Goal: Task Accomplishment & Management: Complete application form

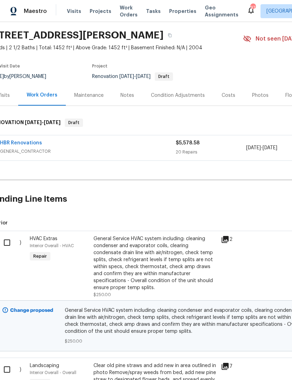
scroll to position [22, 8]
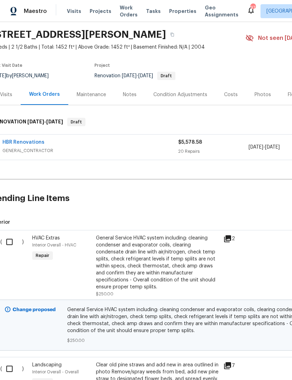
click at [8, 241] on input "checkbox" at bounding box center [12, 242] width 20 height 15
checkbox input "true"
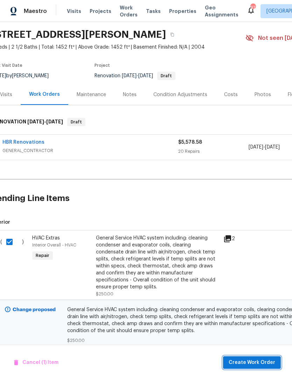
click at [260, 363] on span "Create Work Order" at bounding box center [251, 363] width 47 height 9
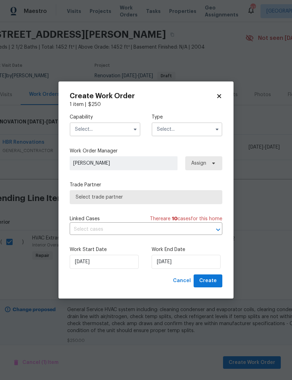
click at [114, 128] on input "text" at bounding box center [105, 129] width 71 height 14
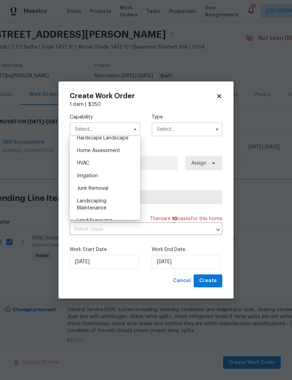
scroll to position [399, 0]
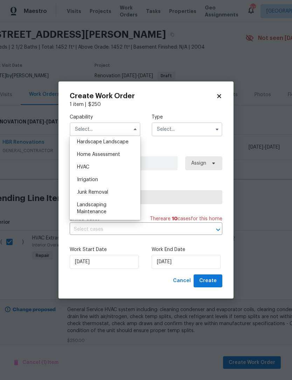
click at [97, 167] on div "HVAC" at bounding box center [104, 167] width 67 height 13
type input "HVAC"
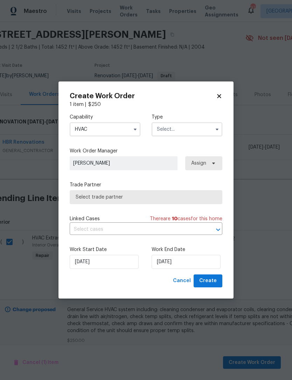
click at [179, 129] on input "text" at bounding box center [186, 129] width 71 height 14
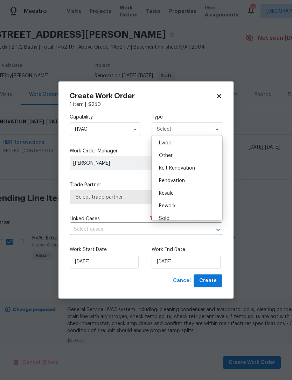
scroll to position [78, 0]
click at [186, 178] on div "Renovation" at bounding box center [186, 179] width 67 height 13
type input "Renovation"
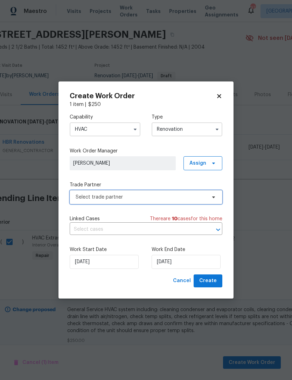
click at [148, 195] on span "Select trade partner" at bounding box center [141, 197] width 130 height 7
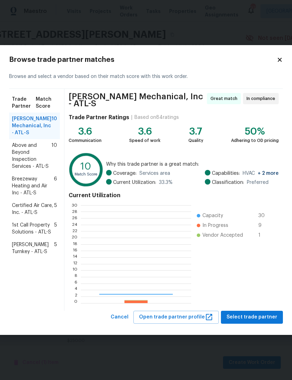
scroll to position [98, 110]
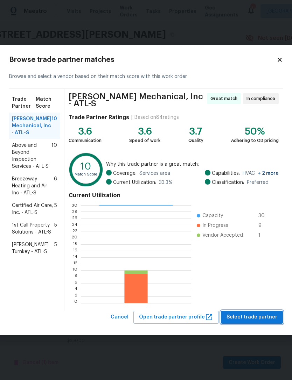
click at [257, 315] on span "Select trade partner" at bounding box center [251, 317] width 51 height 9
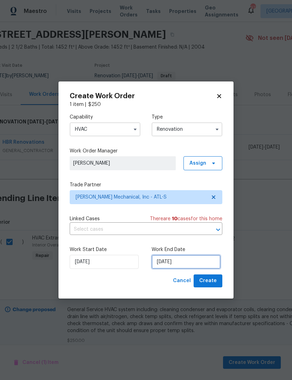
click at [176, 264] on input "[DATE]" at bounding box center [185, 262] width 69 height 14
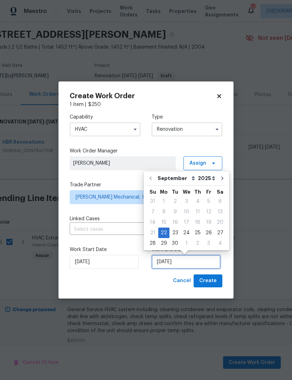
scroll to position [13, 0]
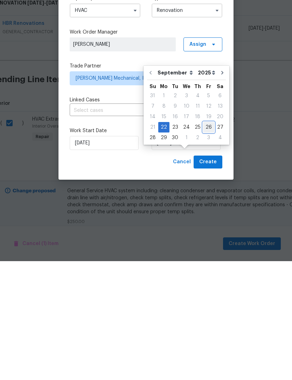
click at [206, 241] on div "26" at bounding box center [208, 246] width 11 height 10
type input "9/26/2025"
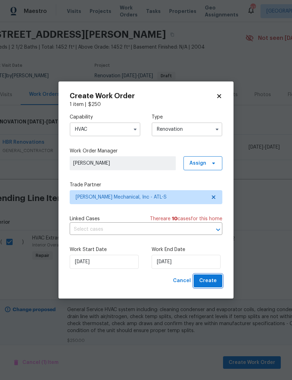
click at [210, 283] on span "Create" at bounding box center [207, 281] width 17 height 9
type input "[DATE]"
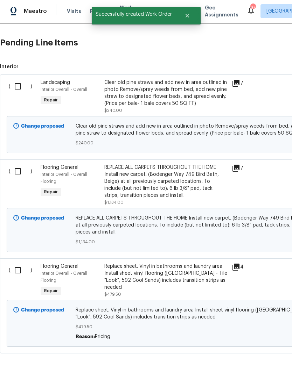
scroll to position [203, 0]
click at [19, 273] on input "checkbox" at bounding box center [20, 270] width 20 height 15
checkbox input "true"
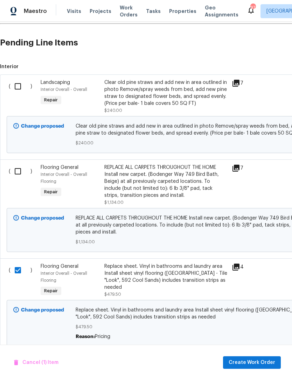
click at [17, 173] on input "checkbox" at bounding box center [20, 171] width 20 height 15
checkbox input "true"
click at [252, 364] on span "Create Work Order" at bounding box center [251, 363] width 47 height 9
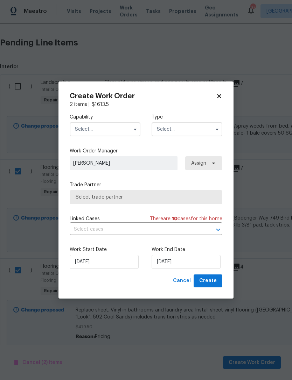
click at [105, 127] on input "text" at bounding box center [105, 129] width 71 height 14
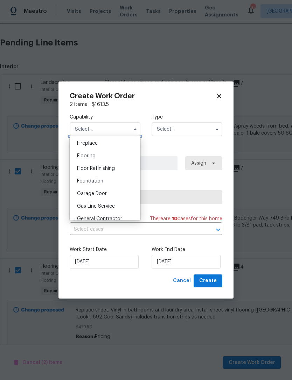
scroll to position [260, 0]
click at [93, 156] on span "Flooring" at bounding box center [86, 155] width 19 height 5
type input "Flooring"
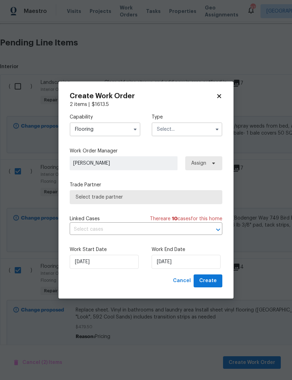
click at [182, 127] on input "text" at bounding box center [186, 129] width 71 height 14
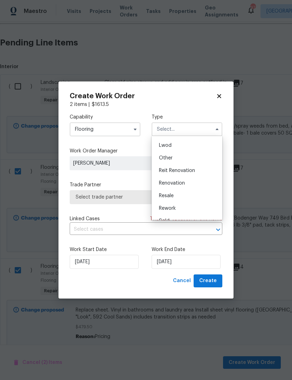
scroll to position [77, 0]
click at [178, 182] on span "Renovation" at bounding box center [172, 180] width 26 height 5
type input "Renovation"
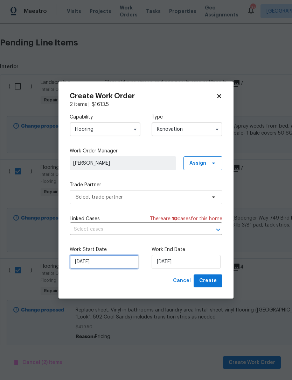
click at [107, 261] on input "[DATE]" at bounding box center [104, 262] width 69 height 14
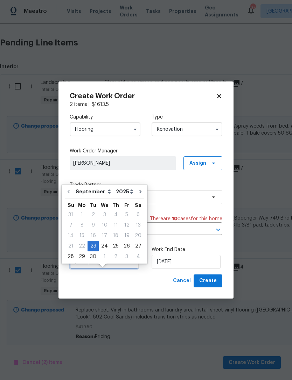
scroll to position [13, 0]
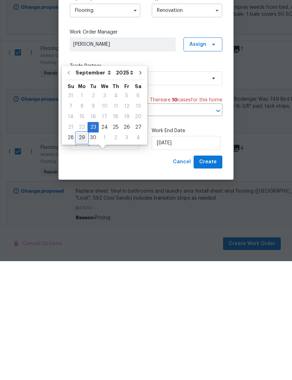
click at [83, 252] on div "29" at bounding box center [81, 257] width 11 height 10
type input "[DATE]"
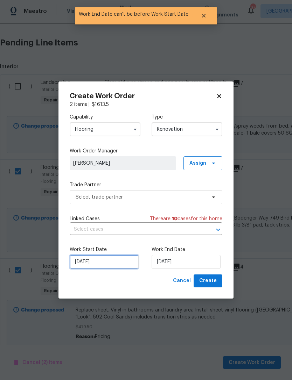
click at [113, 261] on input "[DATE]" at bounding box center [104, 262] width 69 height 14
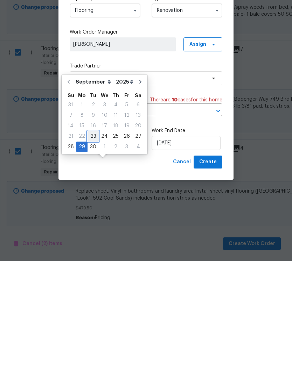
click at [92, 250] on div "23" at bounding box center [92, 255] width 11 height 10
type input "[DATE]"
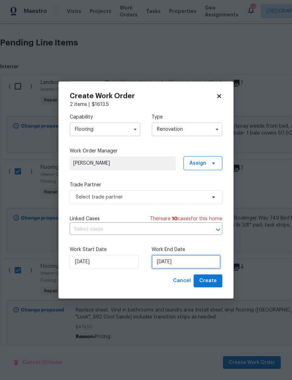
click at [186, 263] on input "[DATE]" at bounding box center [185, 262] width 69 height 14
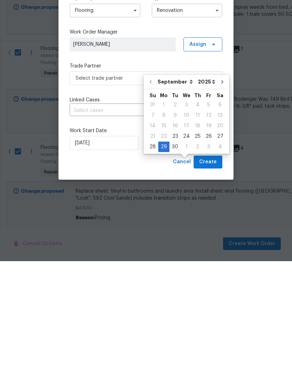
click at [197, 255] on input "[DATE]" at bounding box center [185, 262] width 69 height 14
click at [141, 275] on div "Cancel Create" at bounding box center [146, 281] width 152 height 13
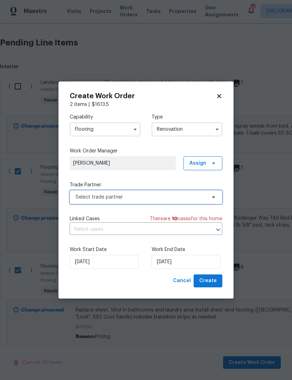
click at [151, 196] on span "Select trade partner" at bounding box center [141, 197] width 130 height 7
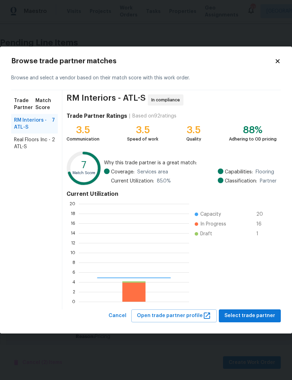
scroll to position [98, 110]
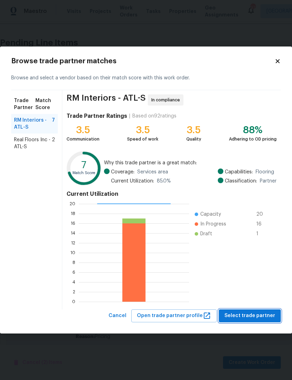
click at [253, 317] on span "Select trade partner" at bounding box center [249, 316] width 51 height 9
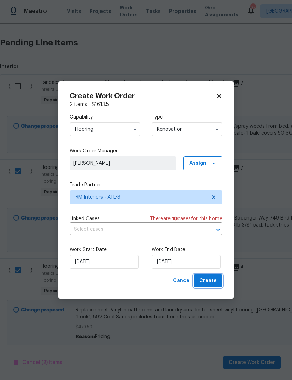
click at [214, 279] on span "Create" at bounding box center [207, 281] width 17 height 9
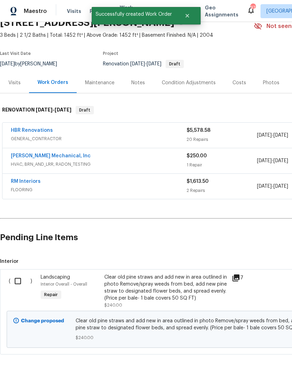
scroll to position [33, 0]
click at [18, 284] on input "checkbox" at bounding box center [20, 281] width 20 height 15
checkbox input "true"
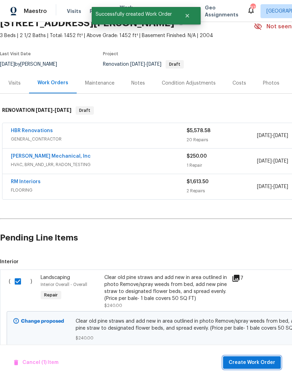
click at [261, 361] on span "Create Work Order" at bounding box center [251, 363] width 47 height 9
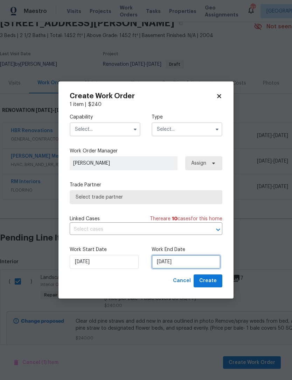
click at [178, 263] on input "[DATE]" at bounding box center [185, 262] width 69 height 14
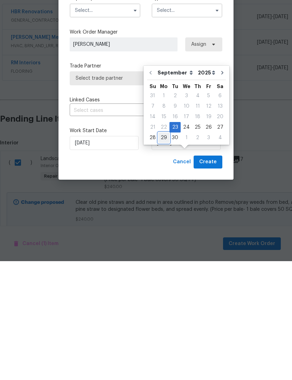
click at [165, 252] on div "29" at bounding box center [163, 257] width 11 height 10
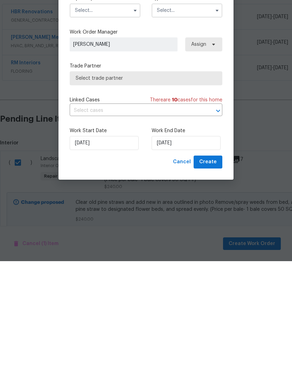
scroll to position [22, 0]
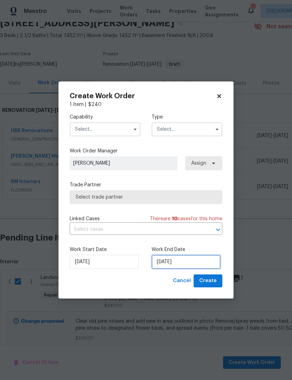
click at [178, 263] on input "[DATE]" at bounding box center [185, 262] width 69 height 14
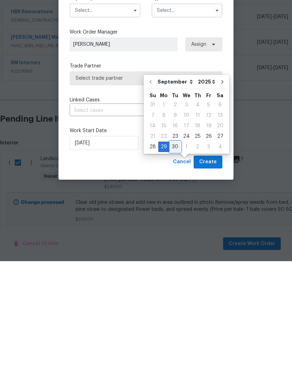
click at [174, 261] on div "30" at bounding box center [174, 266] width 11 height 10
type input "9/30/2025"
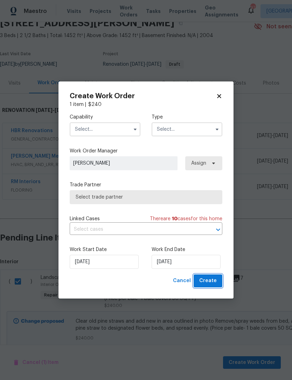
click at [209, 282] on span "Create" at bounding box center [207, 281] width 17 height 9
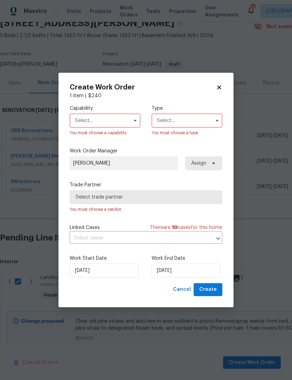
click at [112, 121] on input "text" at bounding box center [105, 121] width 71 height 14
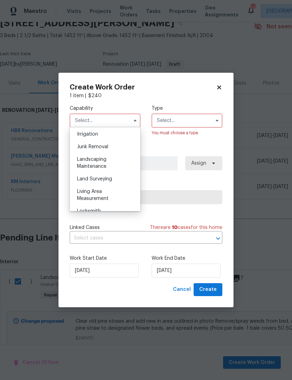
scroll to position [438, 0]
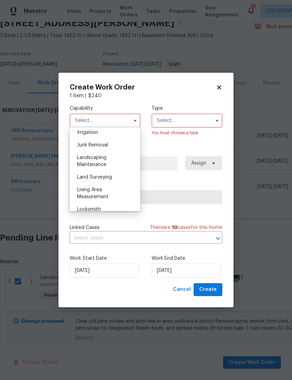
click at [102, 159] on span "Landscaping Maintenance" at bounding box center [91, 161] width 29 height 12
type input "Landscaping Maintenance"
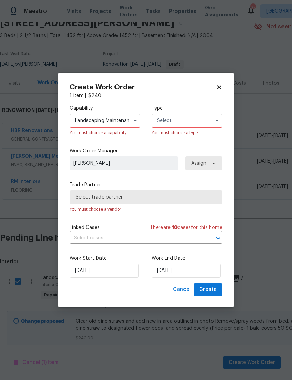
click at [183, 120] on input "text" at bounding box center [186, 121] width 71 height 14
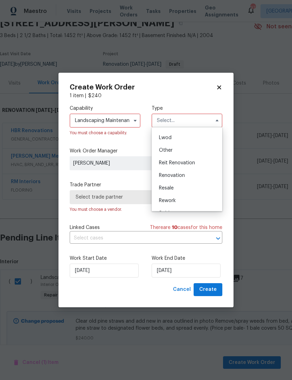
scroll to position [75, 0]
click at [182, 172] on span "Renovation" at bounding box center [172, 173] width 26 height 5
type input "Renovation"
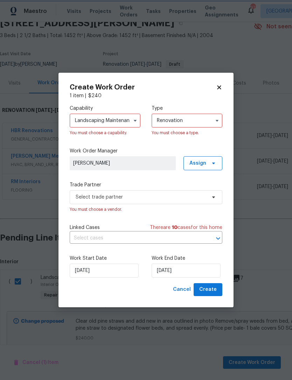
scroll to position [0, 0]
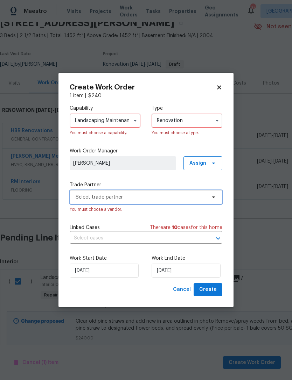
click at [183, 199] on span "Select trade partner" at bounding box center [141, 197] width 130 height 7
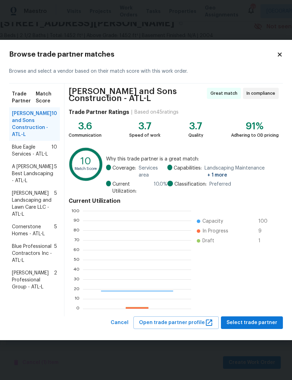
scroll to position [98, 108]
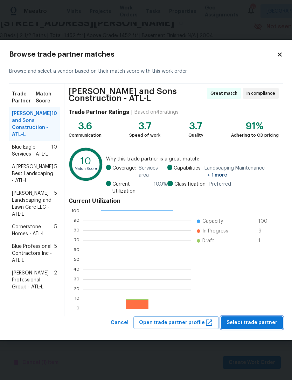
click at [258, 320] on span "Select trade partner" at bounding box center [251, 323] width 51 height 9
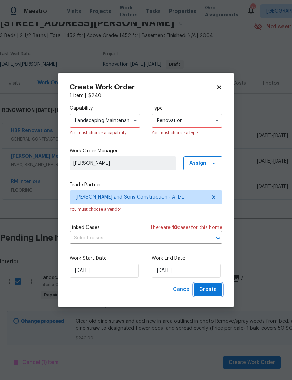
click at [210, 293] on span "Create" at bounding box center [207, 289] width 17 height 9
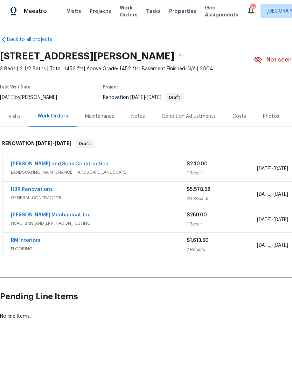
scroll to position [0, 0]
click at [70, 164] on link "[PERSON_NAME] and Sons Construction" at bounding box center [60, 164] width 98 height 5
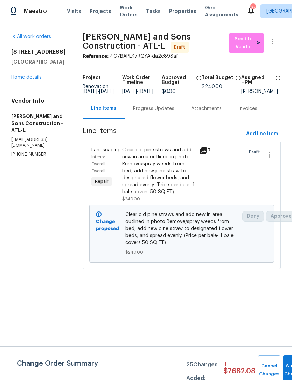
click at [148, 112] on div "Progress Updates" at bounding box center [153, 108] width 41 height 7
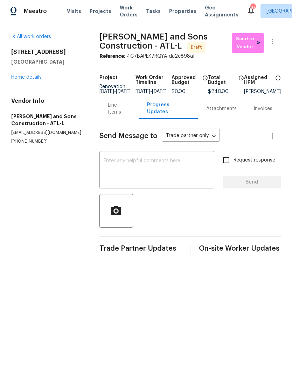
click at [117, 115] on div "Line Items" at bounding box center [119, 109] width 23 height 14
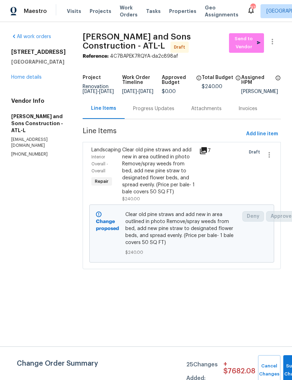
click at [29, 80] on link "Home details" at bounding box center [26, 77] width 30 height 5
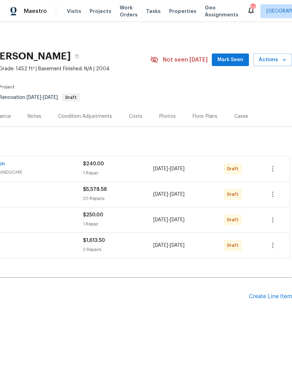
scroll to position [0, 104]
click at [271, 170] on icon "button" at bounding box center [272, 169] width 8 height 8
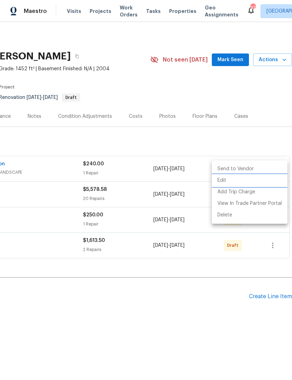
click at [225, 181] on li "Edit" at bounding box center [250, 181] width 76 height 12
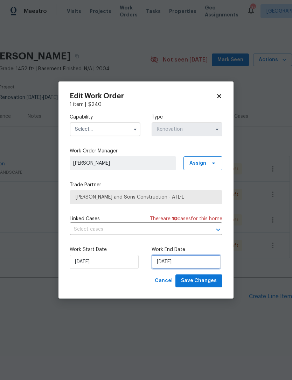
click at [179, 260] on input "9/30/2025" at bounding box center [185, 262] width 69 height 14
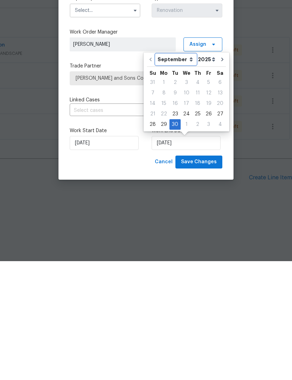
click at [186, 173] on select "September October November December" at bounding box center [176, 178] width 40 height 10
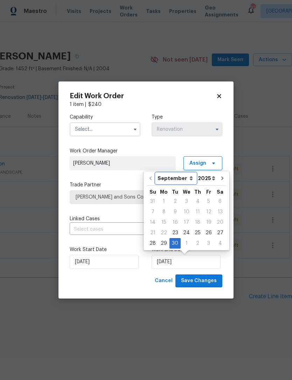
select select "9"
type input "10/30/2025"
select select "9"
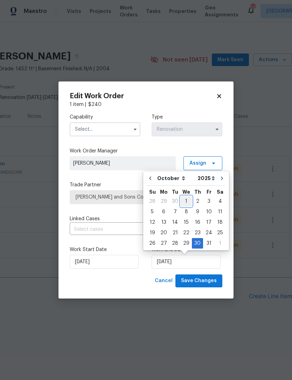
click at [185, 201] on div "1" at bounding box center [185, 202] width 11 height 10
type input "[DATE]"
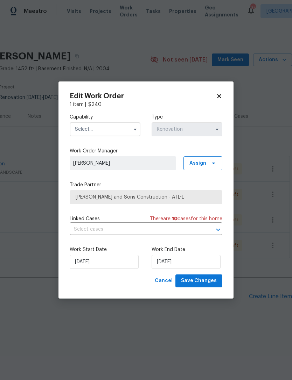
click at [117, 129] on input "text" at bounding box center [105, 129] width 71 height 14
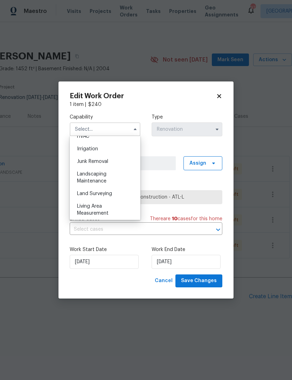
scroll to position [436, 0]
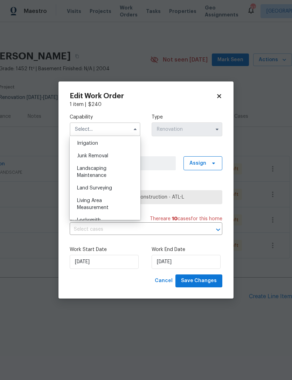
click at [104, 173] on span "Landscaping Maintenance" at bounding box center [91, 172] width 29 height 12
type input "Landscaping Maintenance"
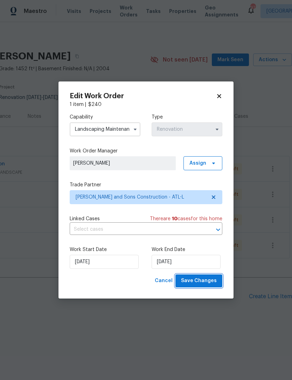
click at [203, 282] on span "Save Changes" at bounding box center [199, 281] width 36 height 9
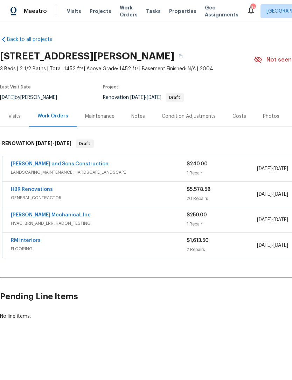
scroll to position [0, 0]
click at [85, 193] on div "HBR Renovations" at bounding box center [99, 190] width 176 height 8
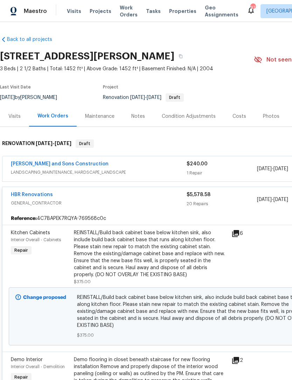
click at [51, 116] on div "Work Orders" at bounding box center [52, 116] width 31 height 7
click at [14, 116] on div "Visits" at bounding box center [14, 116] width 12 height 7
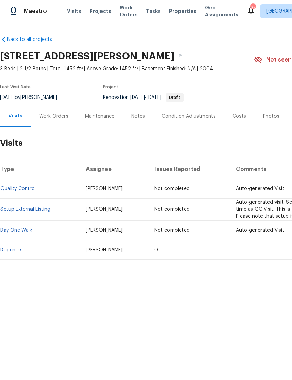
click at [57, 116] on div "Work Orders" at bounding box center [53, 116] width 29 height 7
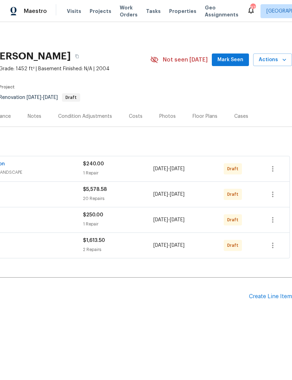
scroll to position [0, 104]
click at [271, 170] on icon "button" at bounding box center [272, 169] width 8 height 8
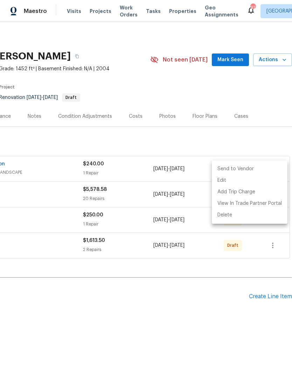
click at [250, 169] on li "Send to Vendor" at bounding box center [250, 169] width 76 height 12
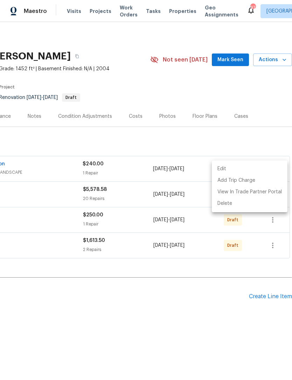
click at [215, 298] on div at bounding box center [146, 190] width 292 height 380
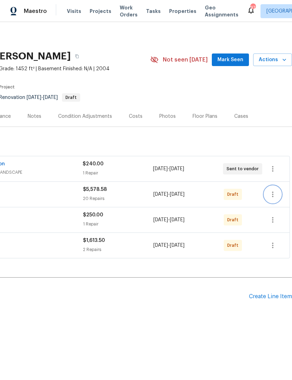
click at [270, 196] on icon "button" at bounding box center [272, 194] width 8 height 8
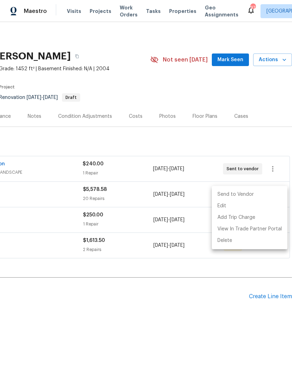
click at [245, 195] on li "Send to Vendor" at bounding box center [250, 195] width 76 height 12
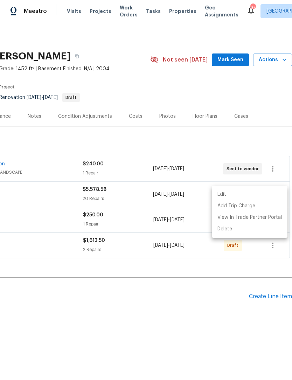
click at [194, 298] on div at bounding box center [146, 190] width 292 height 380
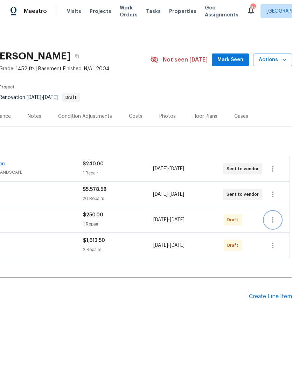
click at [272, 218] on icon "button" at bounding box center [272, 220] width 1 height 6
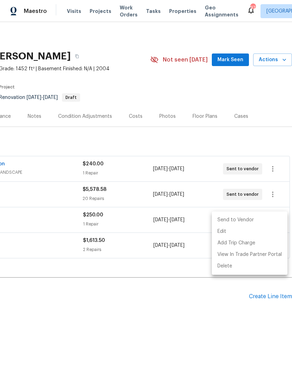
click at [247, 220] on li "Send to Vendor" at bounding box center [250, 220] width 76 height 12
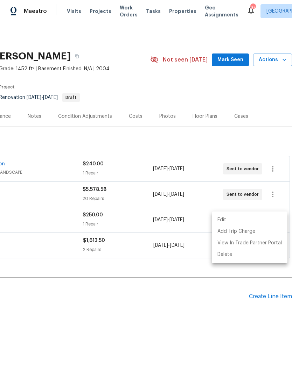
click at [217, 304] on div at bounding box center [146, 190] width 292 height 380
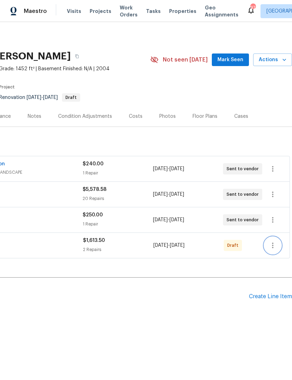
click at [269, 245] on icon "button" at bounding box center [272, 245] width 8 height 8
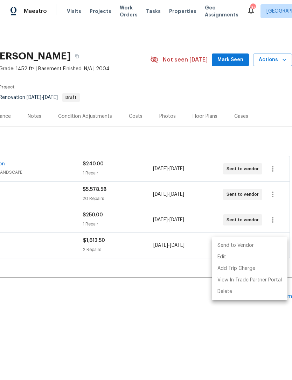
click at [243, 246] on li "Send to Vendor" at bounding box center [250, 246] width 76 height 12
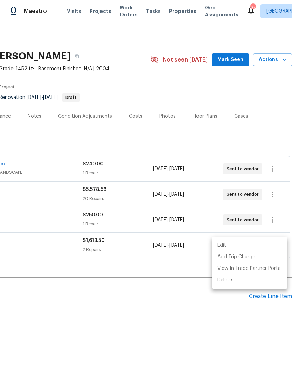
click at [186, 306] on div at bounding box center [146, 190] width 292 height 380
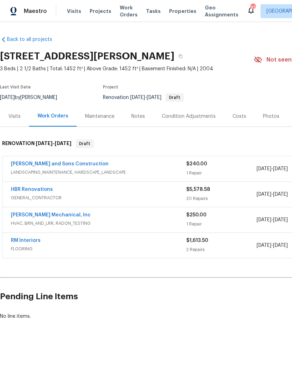
scroll to position [0, 0]
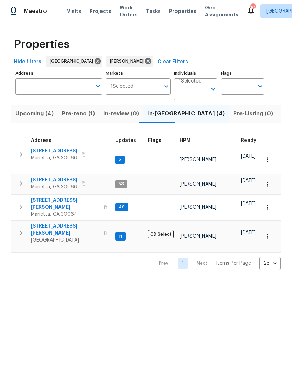
click at [75, 114] on span "Pre-reno (1)" at bounding box center [78, 114] width 33 height 10
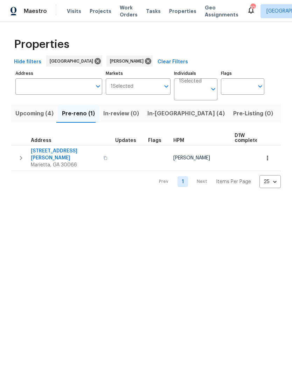
click at [153, 112] on span "In-reno (4)" at bounding box center [185, 114] width 77 height 10
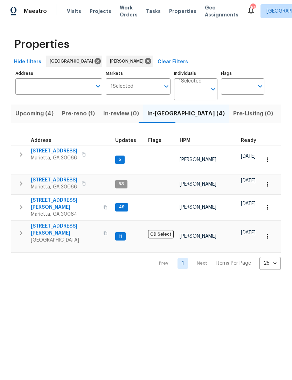
click at [30, 108] on button "Upcoming (4)" at bounding box center [34, 114] width 47 height 18
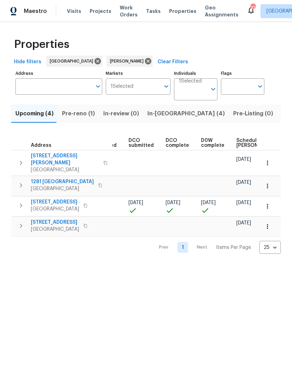
scroll to position [0, 114]
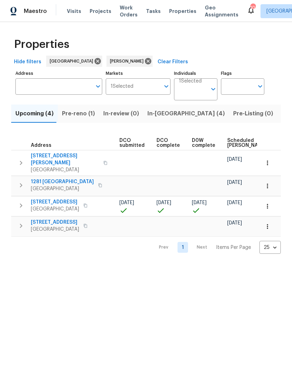
click at [164, 114] on span "In-reno (4)" at bounding box center [185, 114] width 77 height 10
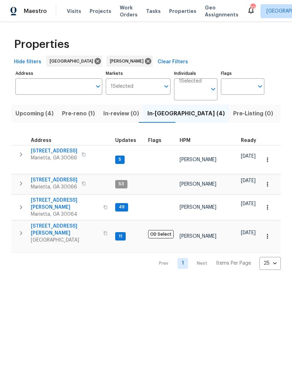
click at [48, 151] on span "180 Parkstone Way" at bounding box center [54, 151] width 47 height 7
click at [72, 112] on span "Pre-reno (1)" at bounding box center [78, 114] width 33 height 10
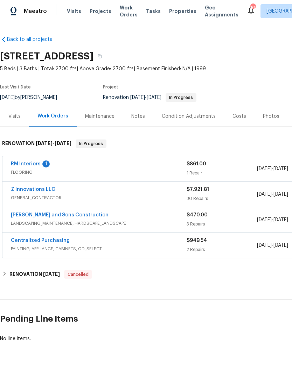
click at [21, 165] on link "RM Interiors" at bounding box center [26, 164] width 30 height 5
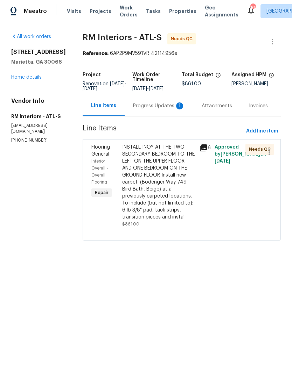
click at [154, 106] on div "Progress Updates 1" at bounding box center [159, 105] width 52 height 7
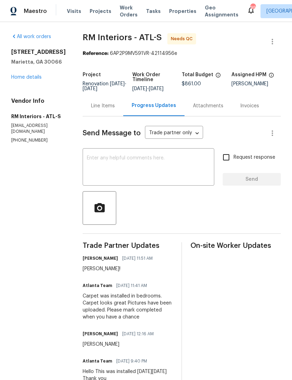
click at [91, 106] on div "Line Items" at bounding box center [103, 105] width 24 height 7
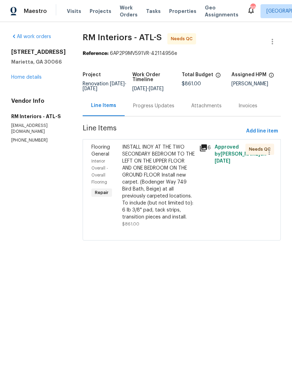
click at [24, 80] on link "Home details" at bounding box center [26, 77] width 30 height 5
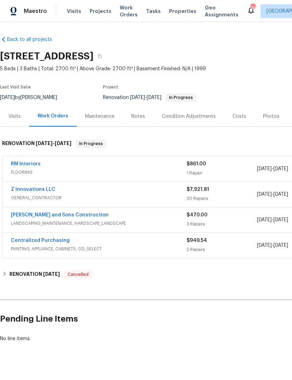
click at [25, 164] on link "RM Interiors" at bounding box center [26, 164] width 30 height 5
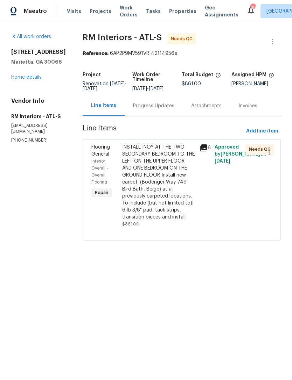
click at [145, 110] on div "Progress Updates" at bounding box center [154, 105] width 58 height 21
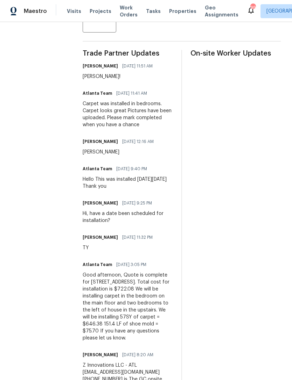
scroll to position [201, 0]
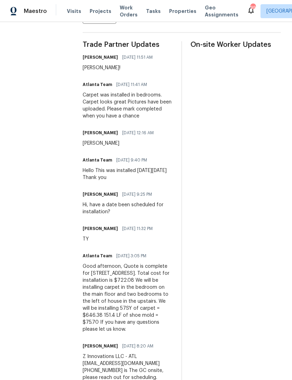
copy div "Good afternoon, Quote is complete for 180 Parkstone Way. Total cost for install…"
click at [32, 212] on section "All work orders 180 Parkstone Way Marietta, GA 30066 Home details Vendor Info R…" at bounding box center [38, 169] width 55 height 674
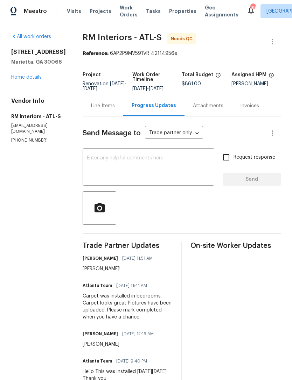
scroll to position [0, 0]
click at [101, 108] on div "Line Items" at bounding box center [103, 105] width 24 height 7
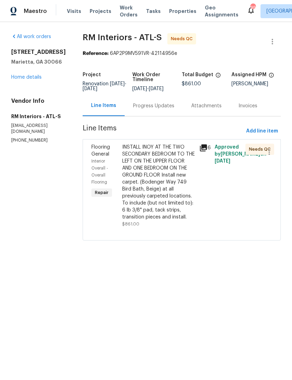
click at [96, 151] on div "Flooring General" at bounding box center [104, 151] width 27 height 14
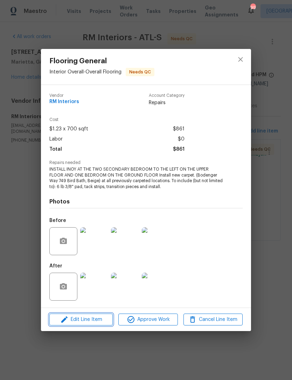
click at [98, 321] on span "Edit Line Item" at bounding box center [80, 319] width 59 height 9
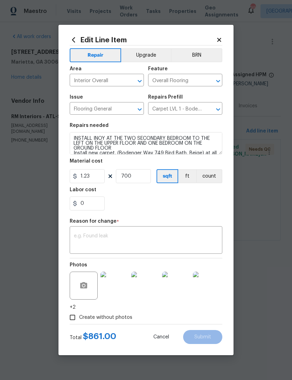
click at [112, 242] on textarea at bounding box center [146, 241] width 144 height 15
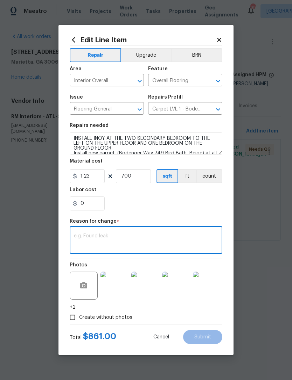
click at [113, 238] on textarea at bounding box center [146, 241] width 144 height 15
paste textarea "Good afternoon, Quote is complete for 180 Parkstone Way. Total cost for install…"
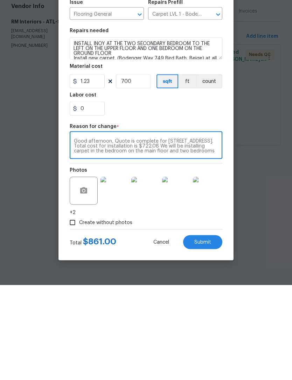
type textarea "Good afternoon, Quote is complete for 180 Parkstone Way. Total cost for install…"
click at [85, 197] on input "0" at bounding box center [87, 204] width 35 height 14
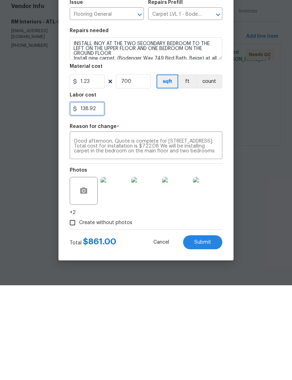
click at [79, 197] on input "138.92" at bounding box center [87, 204] width 35 height 14
click at [83, 197] on input "138.92" at bounding box center [87, 204] width 35 height 14
type input "-138.92"
click at [190, 197] on div "-138.92" at bounding box center [146, 204] width 152 height 14
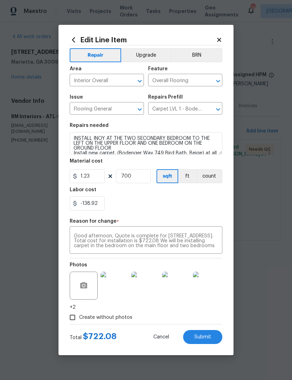
click at [201, 339] on span "Submit" at bounding box center [202, 337] width 17 height 5
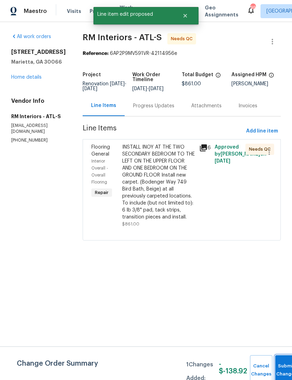
click at [282, 367] on button "Submit Changes" at bounding box center [286, 370] width 22 height 30
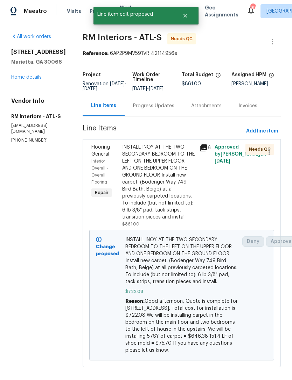
click at [33, 80] on link "Home details" at bounding box center [26, 77] width 30 height 5
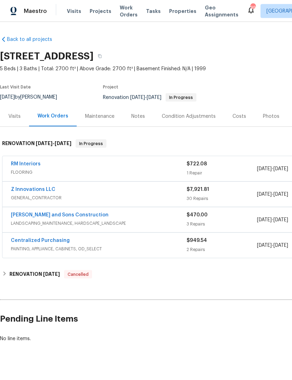
click at [136, 113] on div "Notes" at bounding box center [138, 116] width 14 height 7
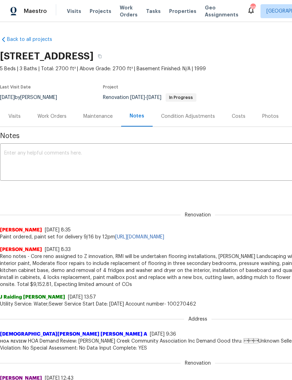
click at [110, 159] on textarea at bounding box center [197, 163] width 387 height 24
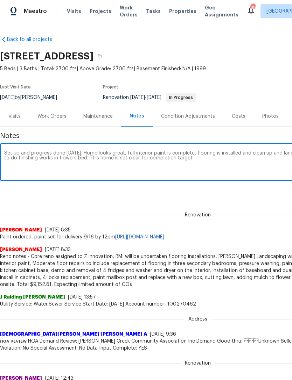
click at [178, 158] on textarea "Set up and progress done today. Home looks great, full interior paint is comple…" at bounding box center [197, 163] width 387 height 24
click at [118, 172] on textarea "Set up and progress done today. Home looks great, full interior paint is comple…" at bounding box center [197, 163] width 387 height 24
click at [217, 166] on textarea "Set up and progress done today. Home looks great, full interior paint is comple…" at bounding box center [197, 163] width 387 height 24
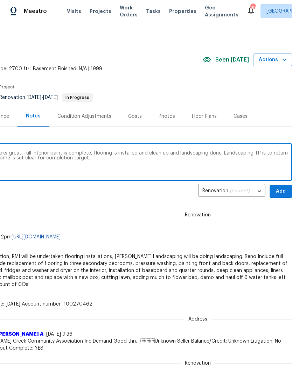
scroll to position [0, 104]
type textarea "Set up and progress done today. Home looks great, full interior paint is comple…"
click at [273, 192] on button "Add" at bounding box center [280, 191] width 22 height 13
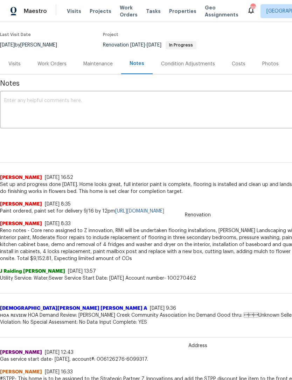
scroll to position [53, 0]
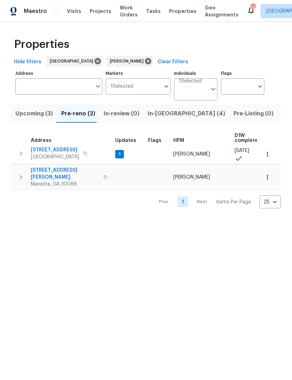
scroll to position [4, 0]
click at [43, 150] on span "503 Rendezvous Rd" at bounding box center [55, 150] width 48 height 7
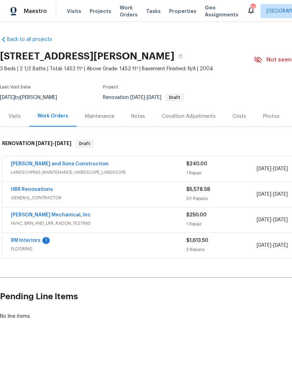
click at [23, 242] on link "RM Interiors" at bounding box center [26, 240] width 30 height 5
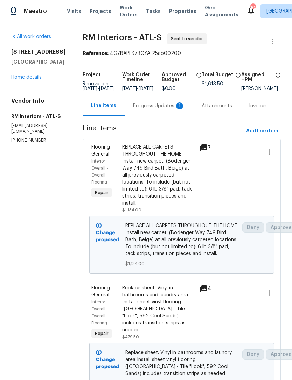
click at [21, 80] on link "Home details" at bounding box center [26, 77] width 30 height 5
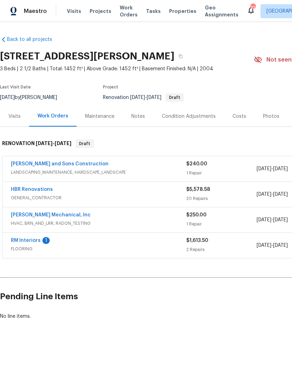
click at [13, 114] on div "Visits" at bounding box center [14, 116] width 12 height 7
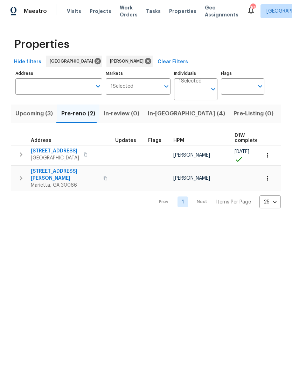
click at [49, 173] on span "[STREET_ADDRESS][PERSON_NAME]" at bounding box center [65, 175] width 68 height 14
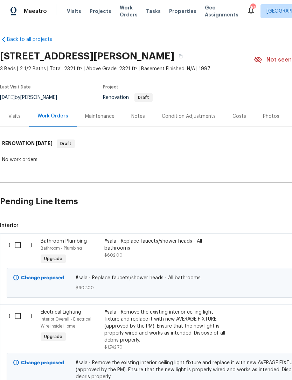
click at [139, 114] on div "Notes" at bounding box center [138, 116] width 14 height 7
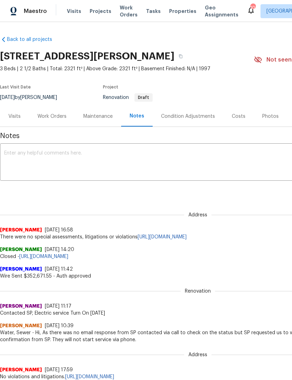
click at [54, 115] on div "Work Orders" at bounding box center [51, 116] width 29 height 7
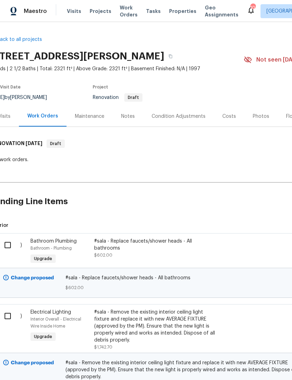
scroll to position [0, 11]
click at [227, 114] on div "Costs" at bounding box center [228, 116] width 14 height 7
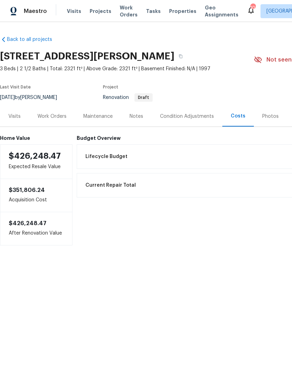
click at [19, 116] on div "Visits" at bounding box center [14, 116] width 12 height 7
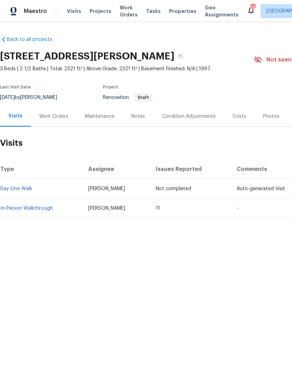
click at [62, 118] on div "Work Orders" at bounding box center [53, 116] width 29 height 7
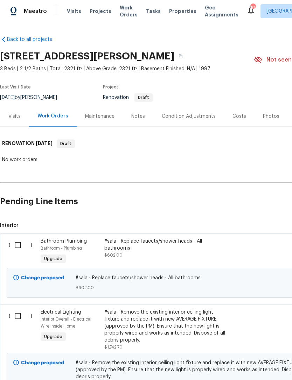
click at [101, 119] on div "Maintenance" at bounding box center [99, 116] width 29 height 7
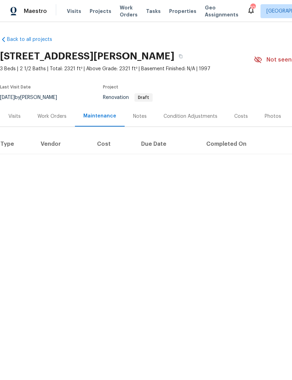
click at [136, 119] on div "Notes" at bounding box center [140, 116] width 14 height 7
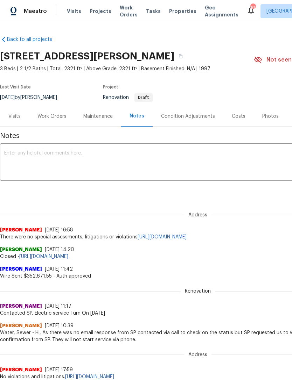
click at [184, 174] on textarea at bounding box center [197, 163] width 387 height 24
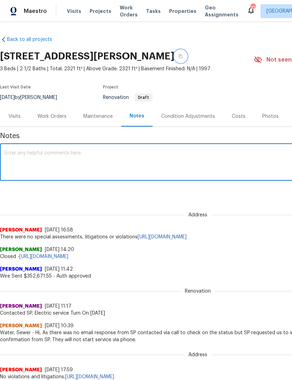
click at [187, 55] on button "button" at bounding box center [180, 56] width 13 height 13
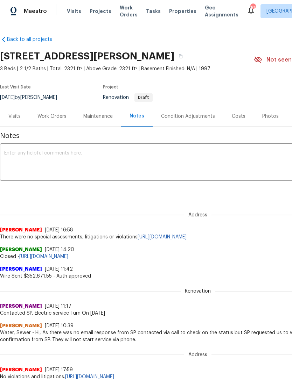
click at [73, 12] on span "Visits" at bounding box center [74, 11] width 14 height 7
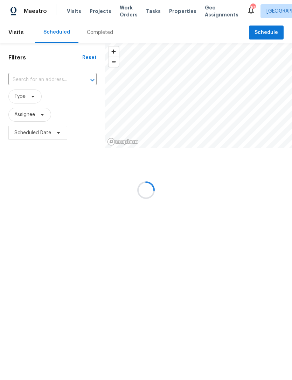
click at [59, 79] on div at bounding box center [146, 190] width 292 height 380
click at [56, 81] on div at bounding box center [146, 190] width 292 height 380
click at [48, 78] on div at bounding box center [146, 190] width 292 height 380
click at [51, 79] on div at bounding box center [146, 190] width 292 height 380
click at [48, 80] on div at bounding box center [146, 190] width 292 height 380
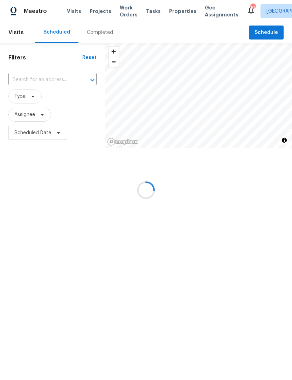
click at [40, 82] on div at bounding box center [146, 190] width 292 height 380
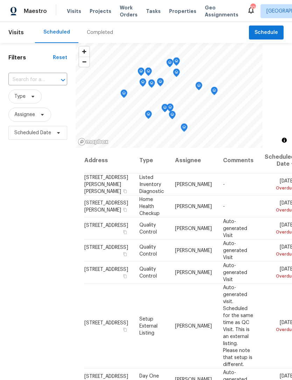
click at [39, 78] on input "text" at bounding box center [27, 79] width 39 height 11
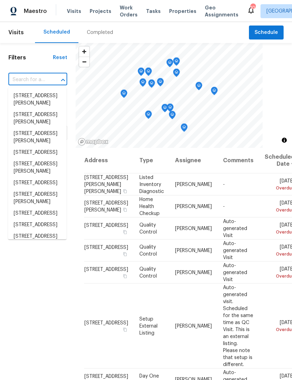
click at [34, 79] on input "text" at bounding box center [27, 79] width 39 height 11
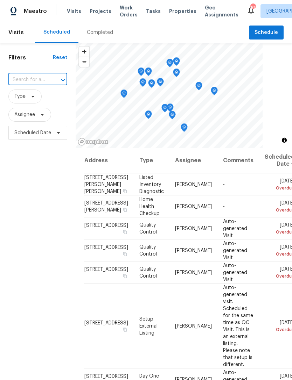
paste input "[STREET_ADDRESS][PERSON_NAME]"
type input "[STREET_ADDRESS][PERSON_NAME]"
click at [35, 99] on li "[STREET_ADDRESS][PERSON_NAME]" at bounding box center [37, 99] width 58 height 19
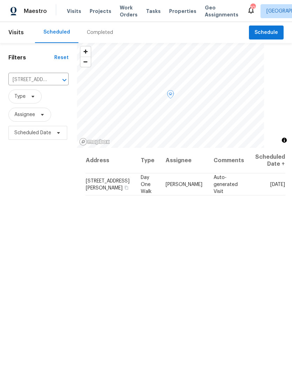
click at [0, 0] on icon at bounding box center [0, 0] width 0 height 0
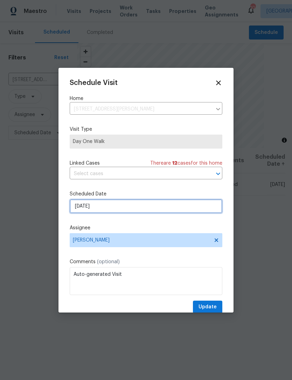
click at [111, 207] on input "[DATE]" at bounding box center [146, 206] width 152 height 14
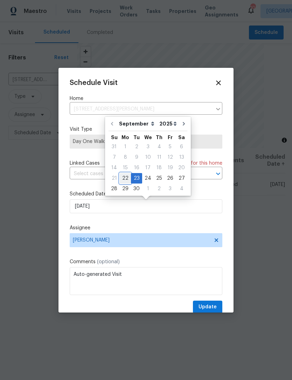
click at [125, 179] on div "22" at bounding box center [125, 178] width 11 height 10
type input "9/22/2025"
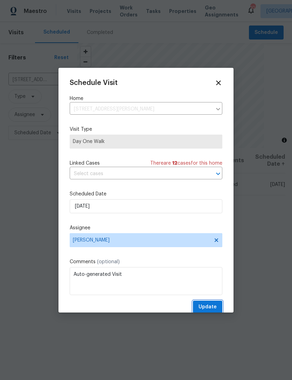
click at [210, 308] on span "Update" at bounding box center [207, 307] width 18 height 9
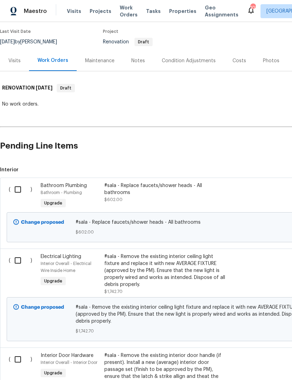
scroll to position [56, 0]
click at [18, 261] on input "checkbox" at bounding box center [20, 260] width 20 height 15
checkbox input "true"
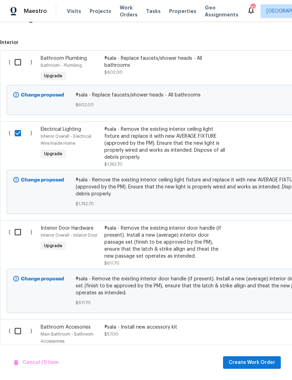
scroll to position [183, 0]
click at [58, 134] on div "Interior Overall - Electrical Wire Inside Home" at bounding box center [70, 140] width 59 height 14
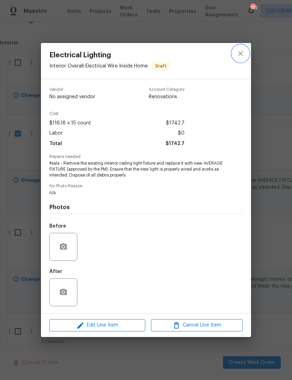
click at [241, 57] on button "close" at bounding box center [240, 53] width 17 height 17
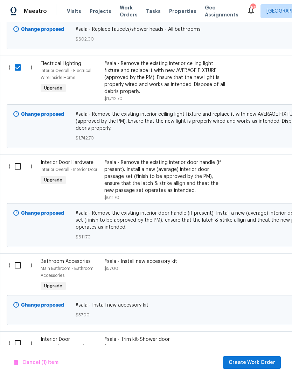
scroll to position [249, 0]
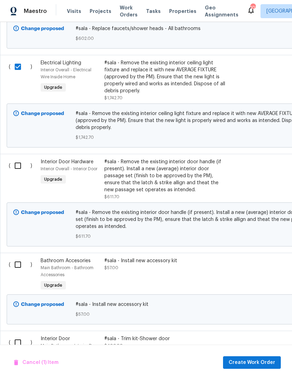
click at [16, 166] on input "checkbox" at bounding box center [20, 165] width 20 height 15
checkbox input "true"
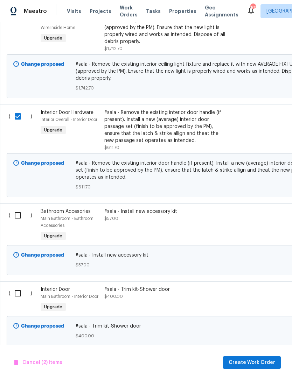
scroll to position [298, 0]
click at [18, 217] on input "checkbox" at bounding box center [20, 215] width 20 height 15
checkbox input "true"
click at [21, 294] on input "checkbox" at bounding box center [20, 293] width 20 height 15
checkbox input "true"
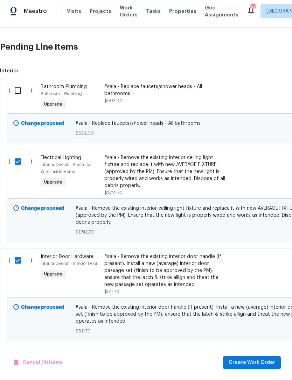
scroll to position [154, 0]
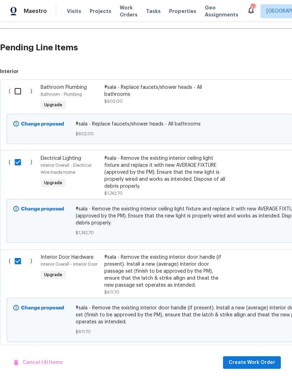
click at [17, 93] on input "checkbox" at bounding box center [20, 91] width 20 height 15
checkbox input "true"
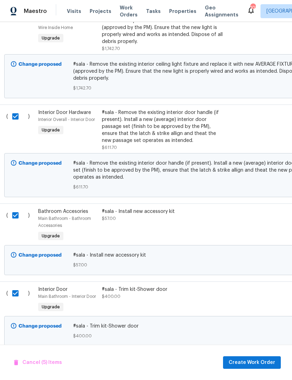
scroll to position [298, 2]
click at [258, 363] on span "Create Work Order" at bounding box center [251, 363] width 47 height 9
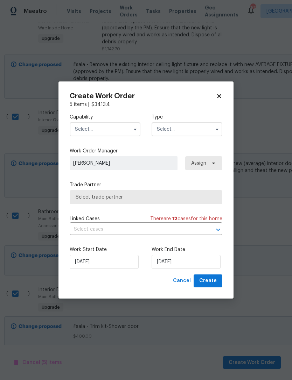
click at [115, 129] on input "text" at bounding box center [105, 129] width 71 height 14
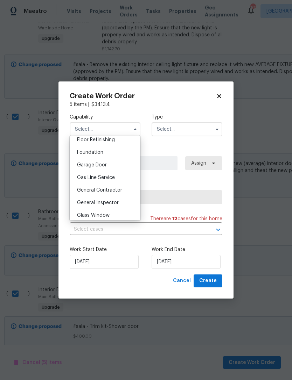
scroll to position [290, 0]
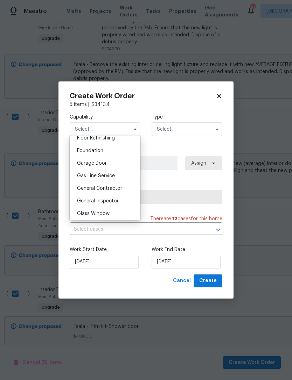
click at [107, 189] on span "General Contractor" at bounding box center [99, 188] width 45 height 5
type input "General Contractor"
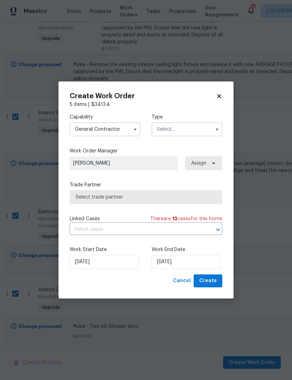
click at [187, 130] on input "text" at bounding box center [186, 129] width 71 height 14
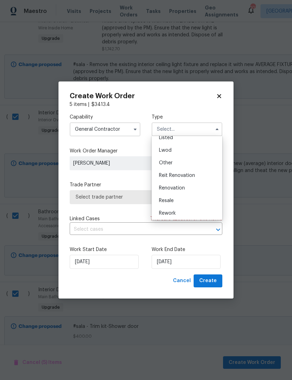
scroll to position [72, 0]
click at [182, 188] on div "Renovation" at bounding box center [186, 185] width 67 height 13
type input "Renovation"
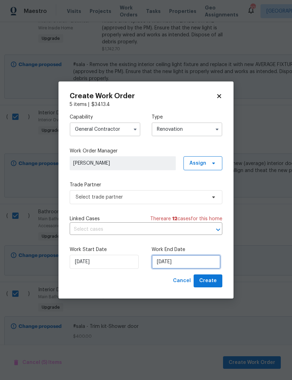
click at [178, 263] on input "9/23/2025" at bounding box center [185, 262] width 69 height 14
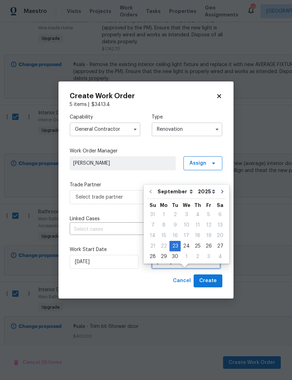
scroll to position [13, 0]
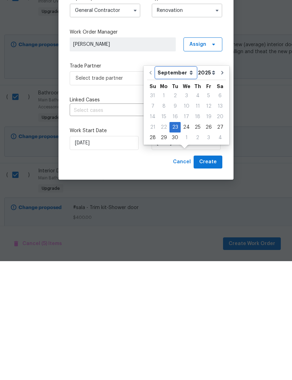
click at [185, 186] on select "September October November December" at bounding box center [176, 191] width 40 height 10
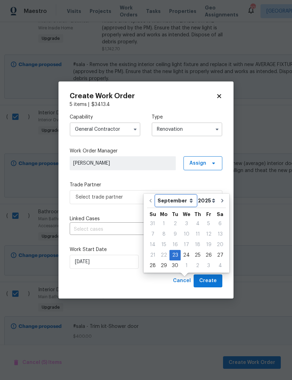
select select "9"
type input "10/23/2025"
select select "9"
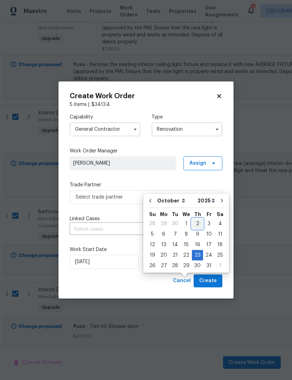
click at [195, 219] on div "2" at bounding box center [197, 224] width 11 height 10
type input "10/2/2025"
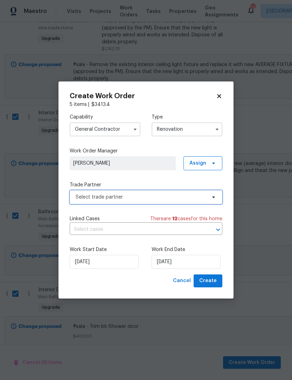
click at [180, 198] on span "Select trade partner" at bounding box center [141, 197] width 130 height 7
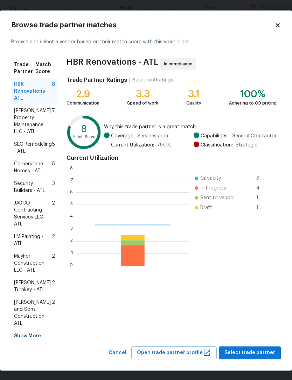
scroll to position [98, 113]
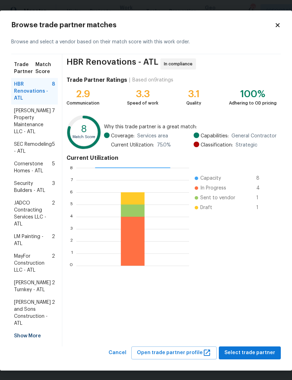
click at [33, 147] on span "SEC Remodeling - ATL" at bounding box center [33, 148] width 38 height 14
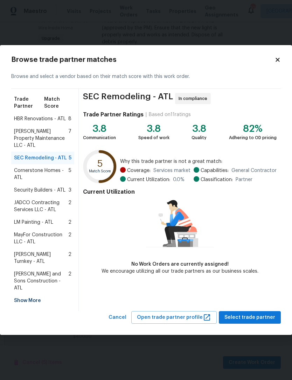
click at [53, 175] on span "Cornerstone Homes - ATL" at bounding box center [41, 174] width 55 height 14
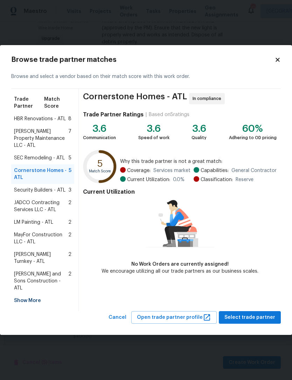
click at [51, 194] on span "Security Builders - ATL" at bounding box center [39, 190] width 51 height 7
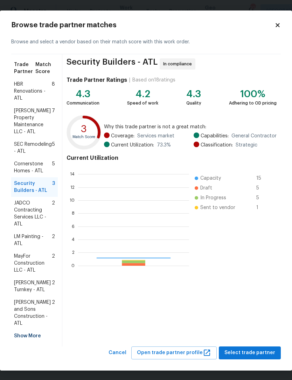
scroll to position [98, 111]
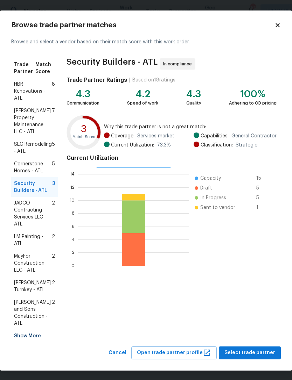
click at [34, 213] on span "JADCO Contracting Services LLC - ATL" at bounding box center [33, 214] width 38 height 28
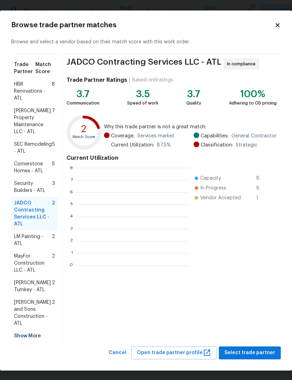
scroll to position [98, 113]
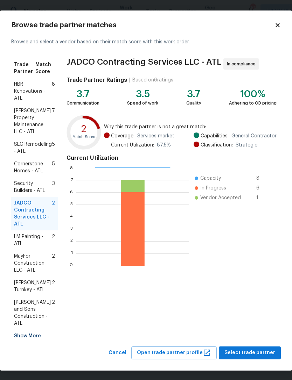
click at [34, 242] on span "LM Painting - ATL" at bounding box center [33, 240] width 38 height 14
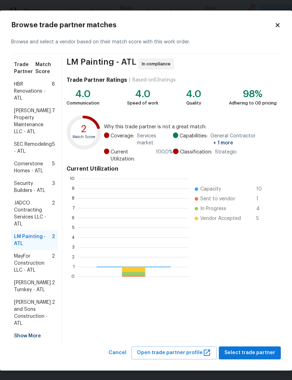
scroll to position [98, 111]
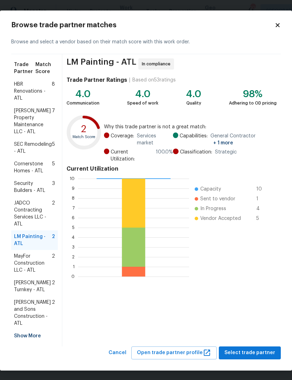
click at [36, 269] on span "MayFor Construction LLC - ATL" at bounding box center [33, 263] width 38 height 21
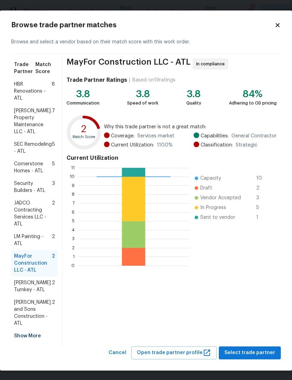
click at [36, 119] on span "Glen Property Maintenance LLC - ATL" at bounding box center [33, 121] width 38 height 28
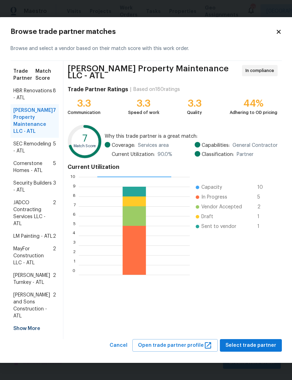
click at [34, 146] on span "SEC Remodeling - ATL" at bounding box center [33, 148] width 40 height 14
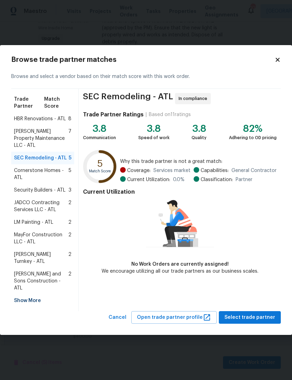
click at [49, 122] on span "HBR Renovations - ATL" at bounding box center [40, 118] width 52 height 7
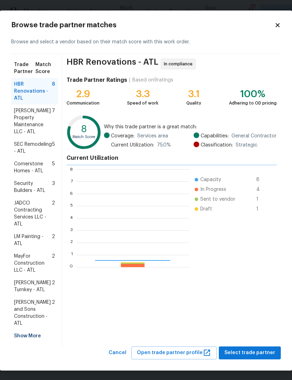
scroll to position [98, 113]
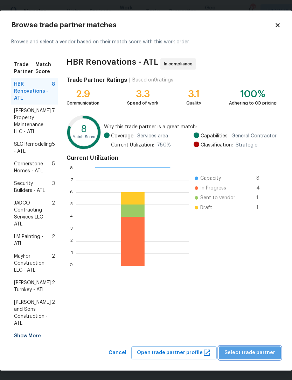
click at [257, 349] on span "Select trade partner" at bounding box center [249, 353] width 51 height 9
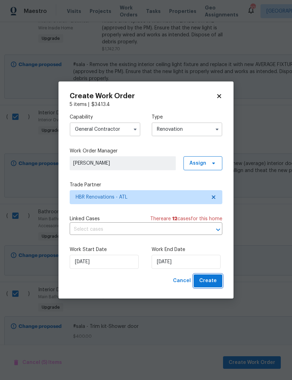
click at [211, 282] on span "Create" at bounding box center [207, 281] width 17 height 9
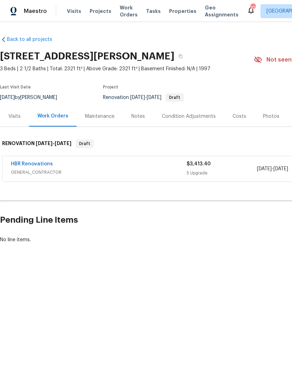
scroll to position [0, 0]
click at [235, 118] on div "Costs" at bounding box center [239, 116] width 14 height 7
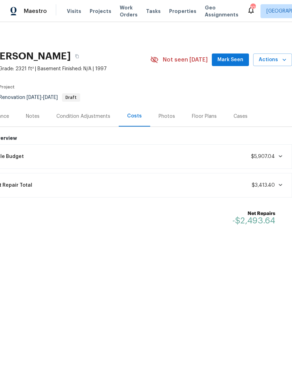
scroll to position [0, 104]
